Goal: Transaction & Acquisition: Purchase product/service

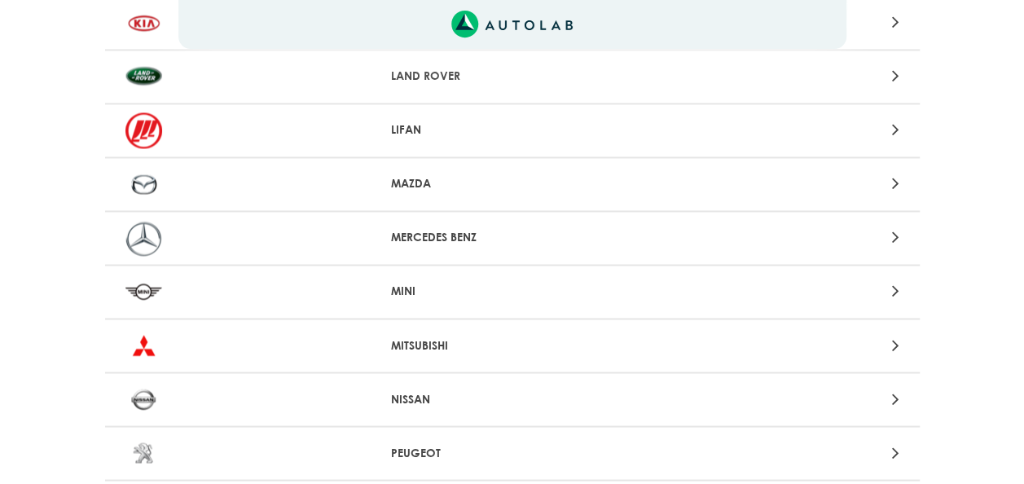
scroll to position [1304, 0]
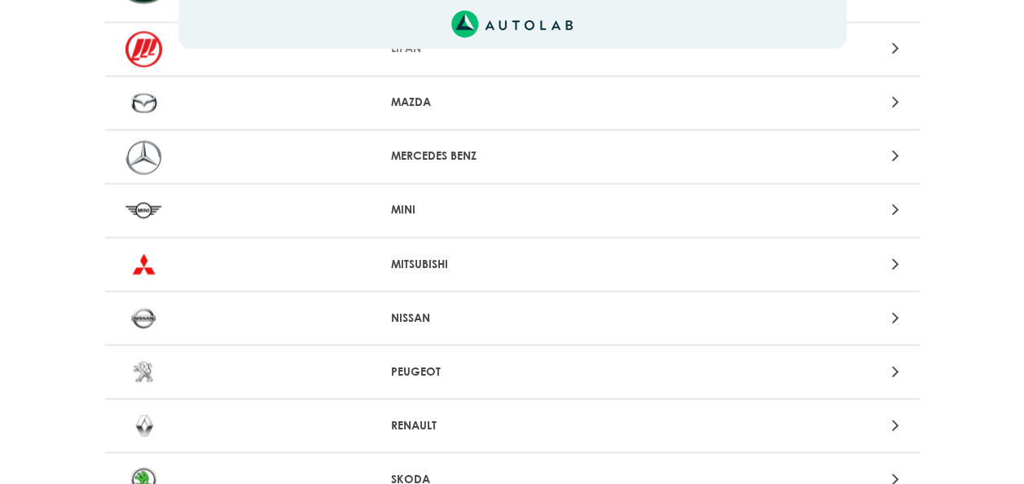
click at [479, 311] on p "NISSAN" at bounding box center [512, 317] width 242 height 17
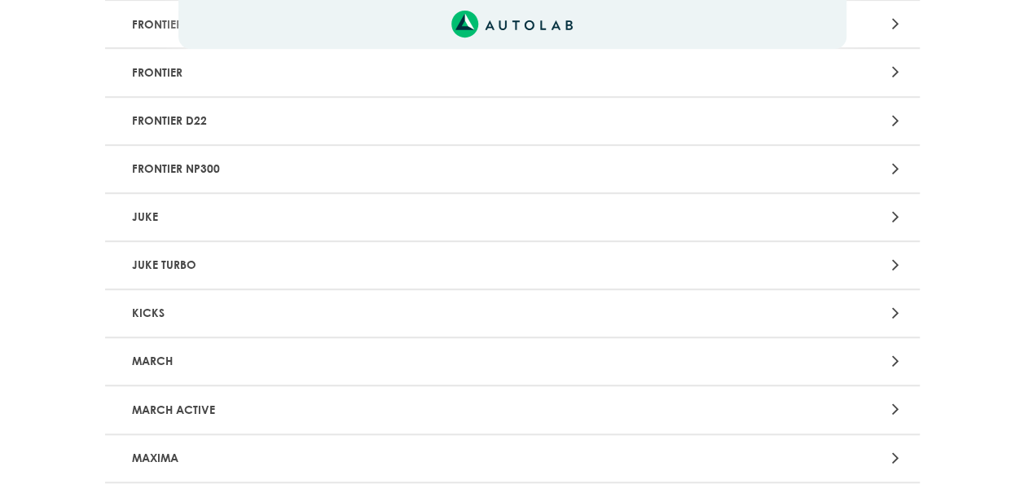
scroll to position [407, 0]
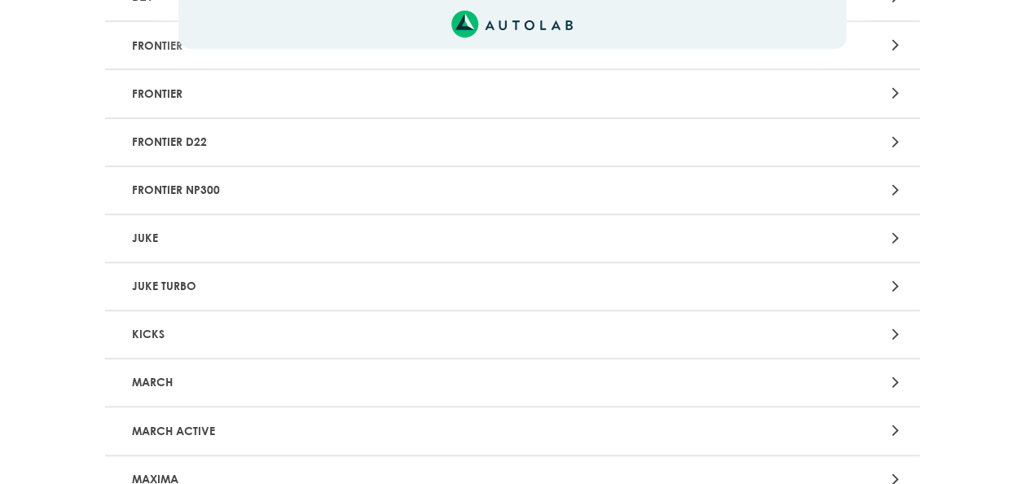
click at [270, 334] on p "KICKS" at bounding box center [379, 334] width 508 height 30
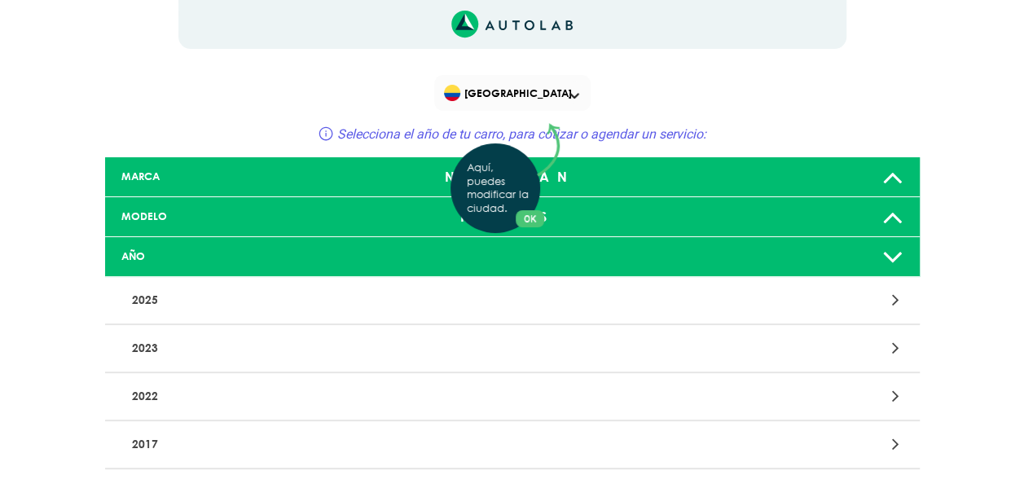
scroll to position [81, 0]
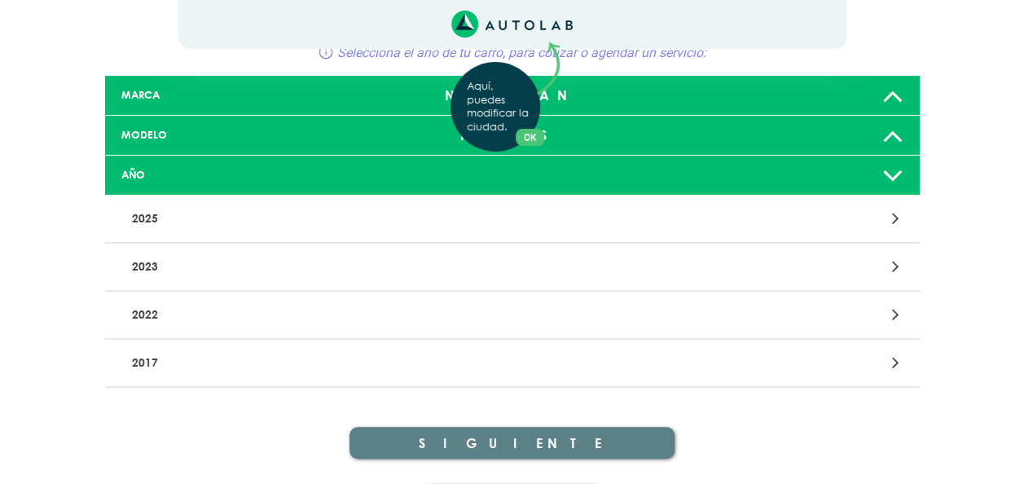
click at [166, 367] on div "Aquí, puedes modificar la ciudad. OK .aex,.bex{fill:none!important;stroke:#50c4…" at bounding box center [512, 161] width 1024 height 484
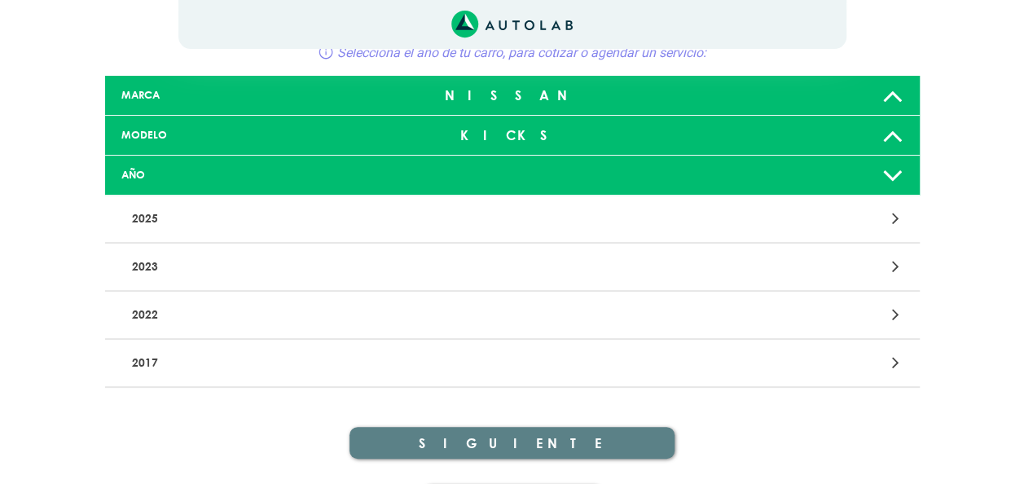
click at [151, 312] on p "2022" at bounding box center [379, 315] width 508 height 30
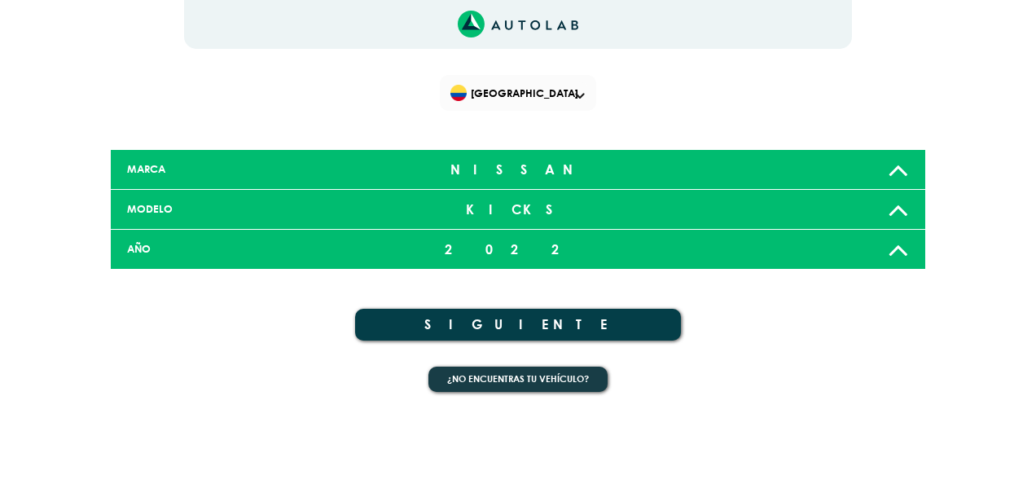
click at [408, 253] on div "2022" at bounding box center [518, 249] width 269 height 33
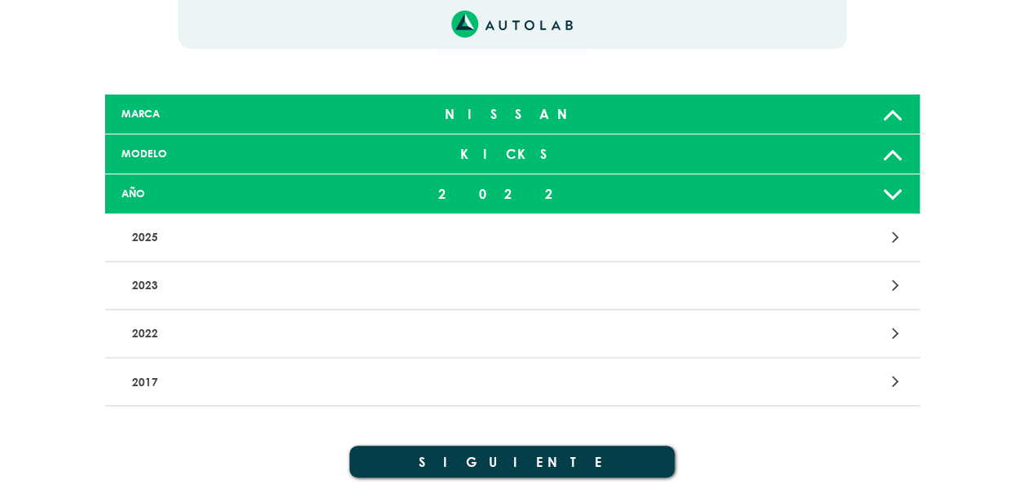
scroll to position [81, 0]
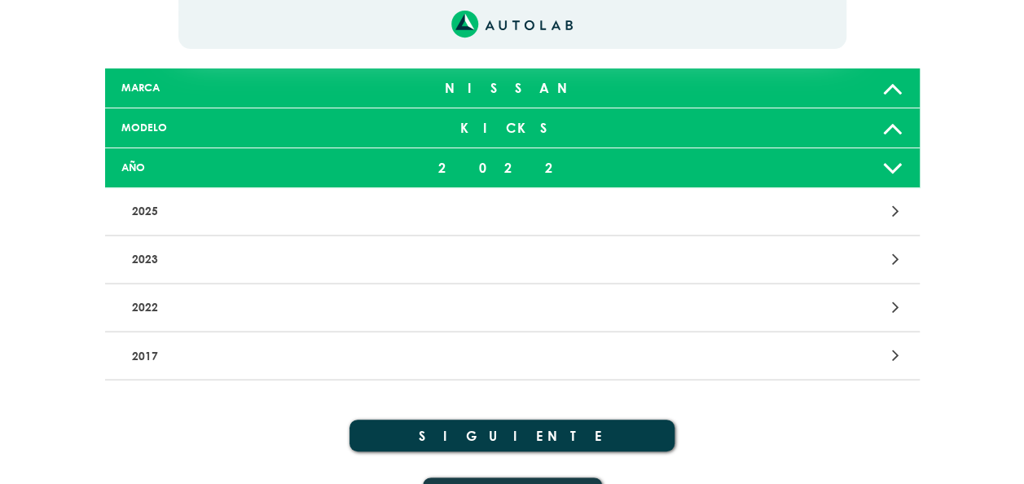
click at [205, 350] on p "2017" at bounding box center [379, 356] width 508 height 30
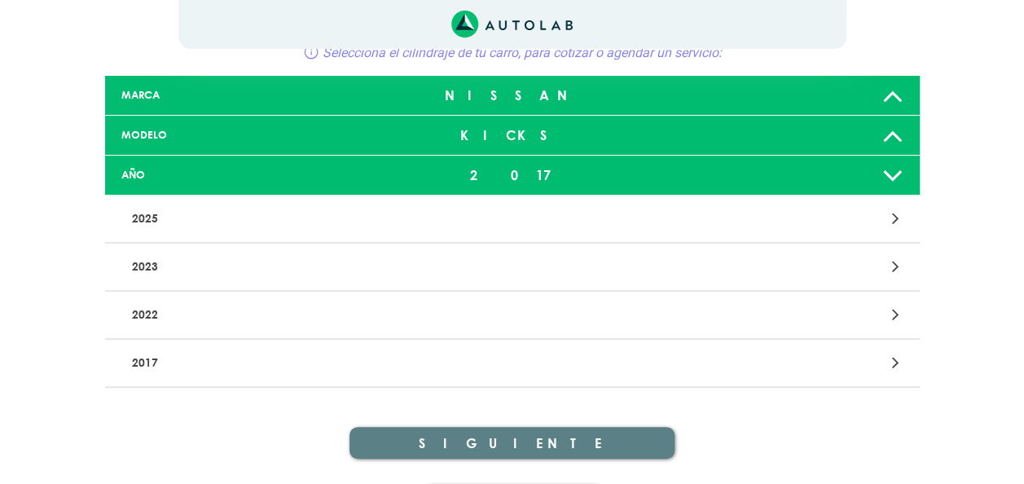
click at [490, 370] on p "2017" at bounding box center [379, 363] width 508 height 30
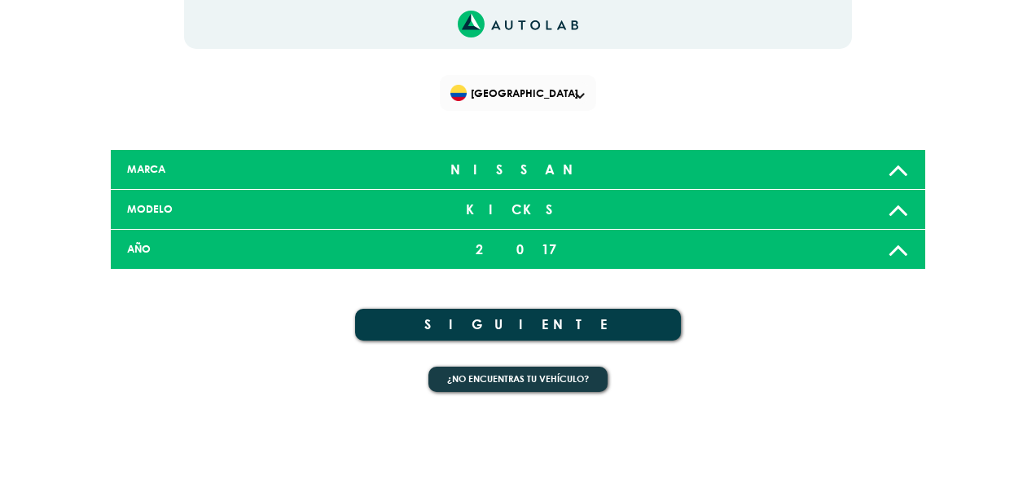
click at [565, 324] on button "SIGUIENTE" at bounding box center [518, 325] width 326 height 32
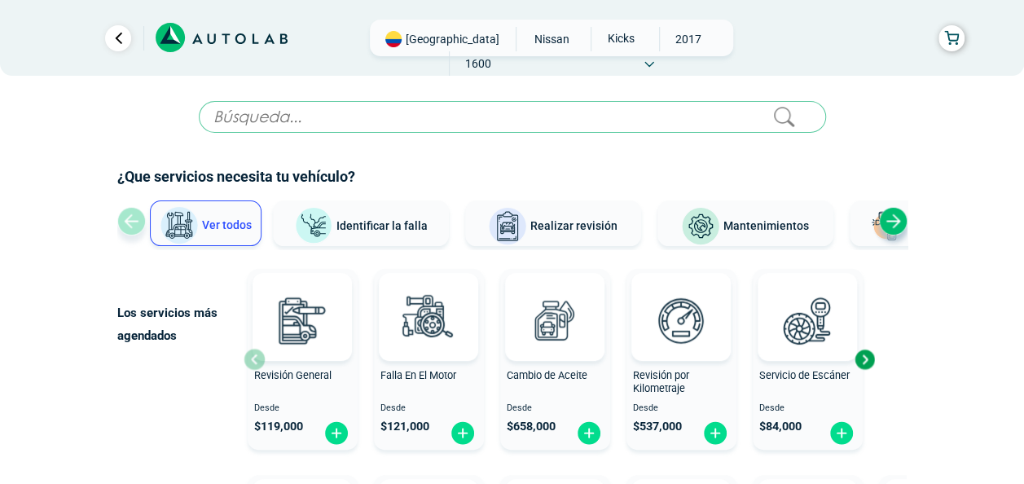
click at [867, 355] on div "Next slide" at bounding box center [864, 359] width 24 height 24
